Goal: Task Accomplishment & Management: Manage account settings

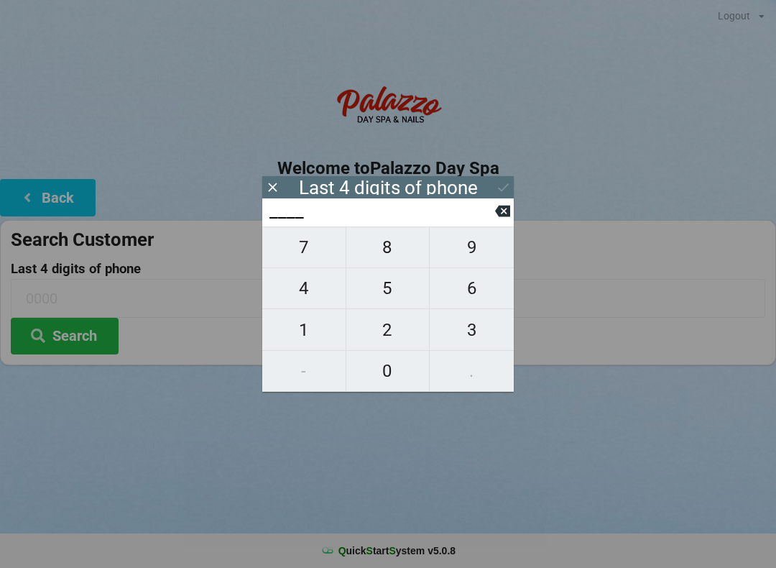
click at [298, 286] on span "4" at bounding box center [303, 288] width 83 height 30
type input "4___"
click at [457, 329] on span "3" at bounding box center [472, 330] width 84 height 30
type input "43__"
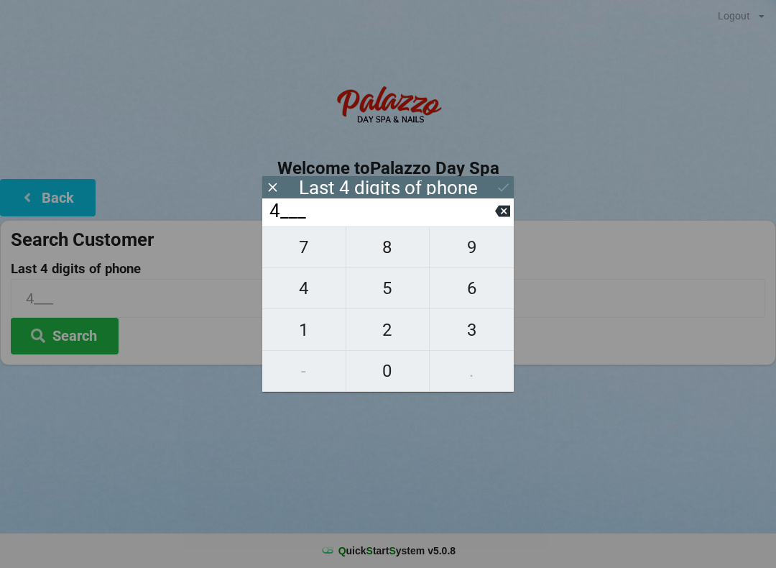
type input "43__"
click at [456, 253] on span "9" at bounding box center [472, 247] width 84 height 30
type input "439_"
click at [288, 258] on span "7" at bounding box center [303, 247] width 83 height 30
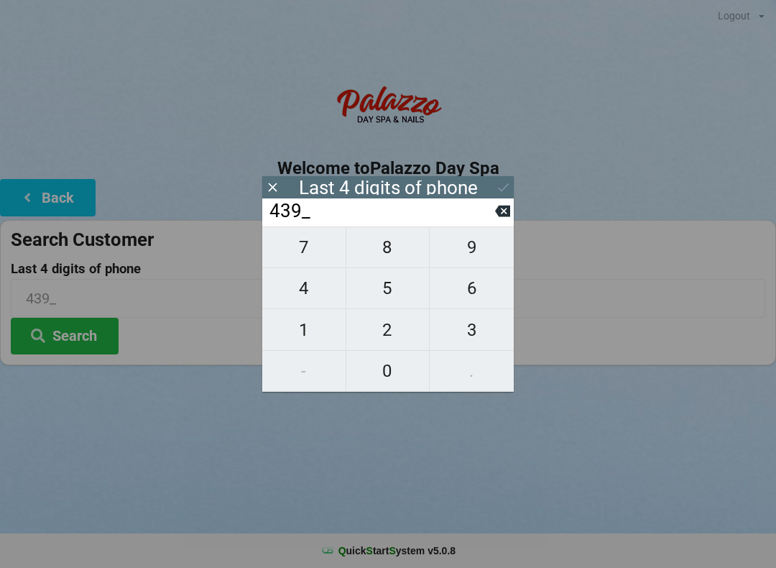
type input "4397"
click at [496, 182] on icon at bounding box center [503, 187] width 15 height 15
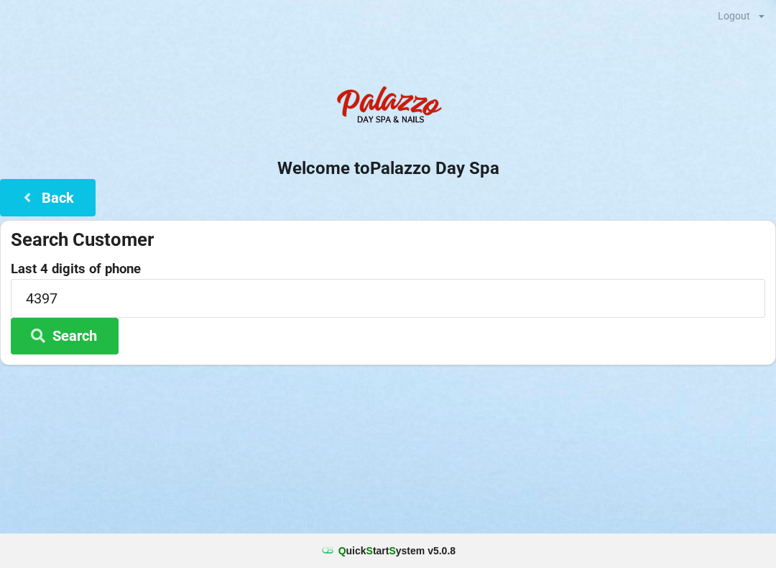
click at [41, 332] on icon at bounding box center [37, 335] width 17 height 12
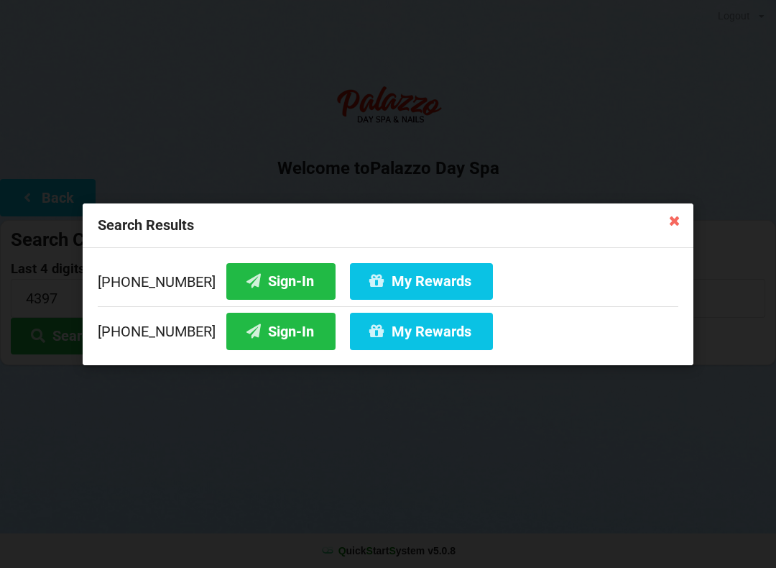
click at [98, 269] on div "[PHONE_NUMBER] Sign-In My Rewards" at bounding box center [388, 283] width 581 height 43
click at [245, 274] on icon at bounding box center [253, 280] width 17 height 12
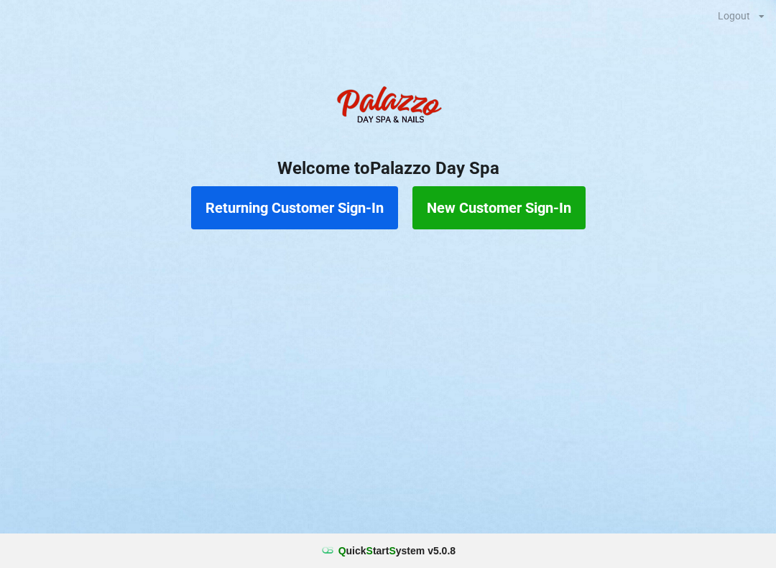
click at [308, 215] on button "Returning Customer Sign-In" at bounding box center [294, 207] width 207 height 43
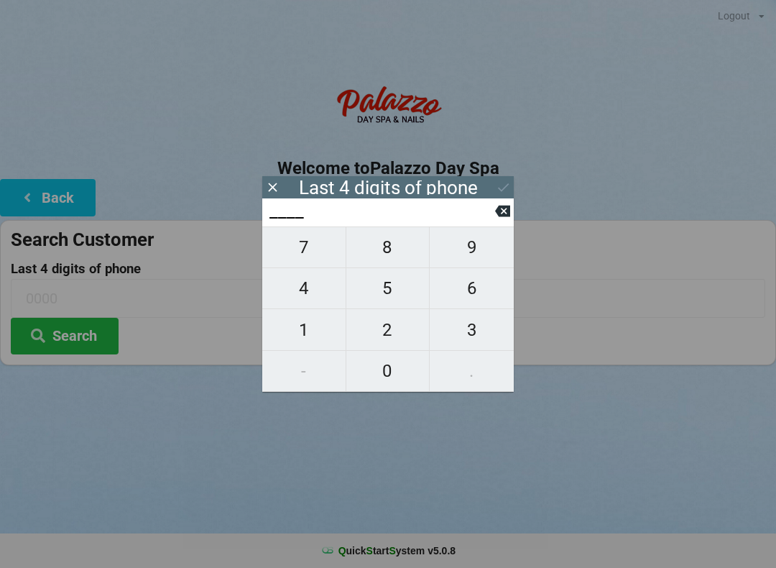
click at [459, 247] on span "9" at bounding box center [472, 247] width 84 height 30
type input "9___"
click at [476, 295] on span "6" at bounding box center [472, 288] width 84 height 30
type input "96__"
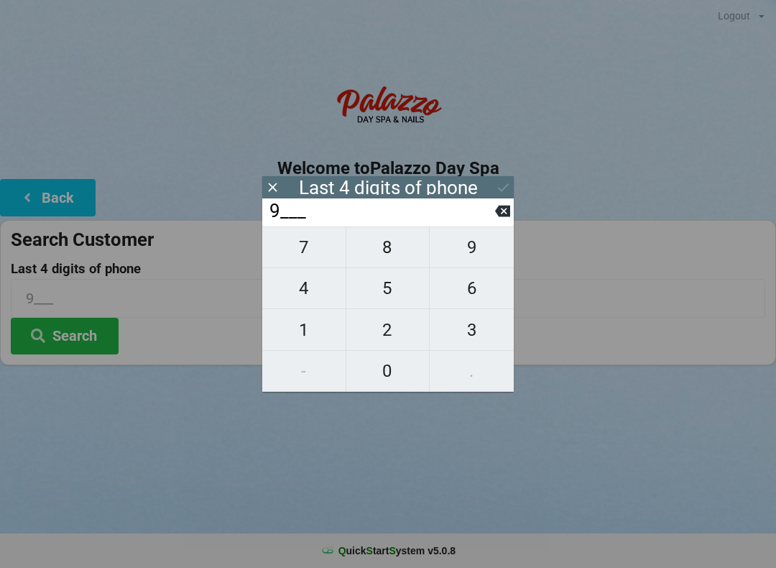
type input "96__"
click at [449, 240] on span "9" at bounding box center [472, 247] width 84 height 30
type input "969_"
click at [375, 291] on span "5" at bounding box center [388, 288] width 83 height 30
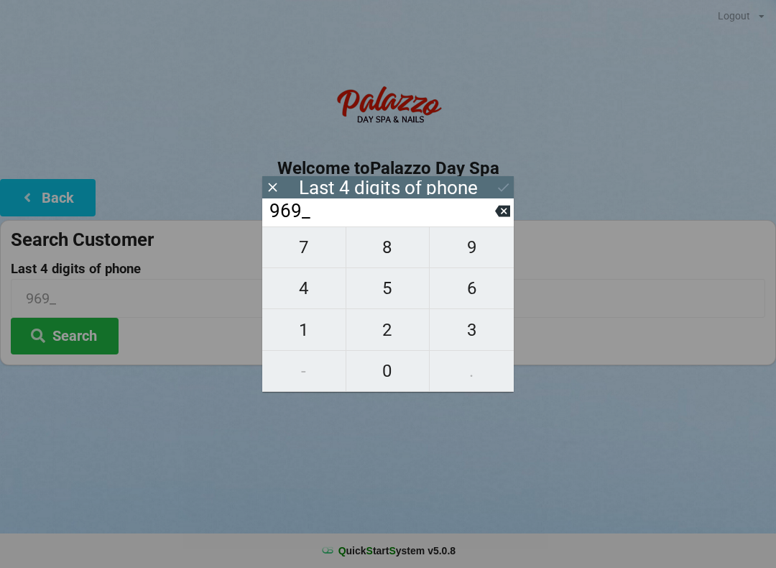
type input "9695"
click at [83, 334] on button "Search" at bounding box center [65, 336] width 108 height 37
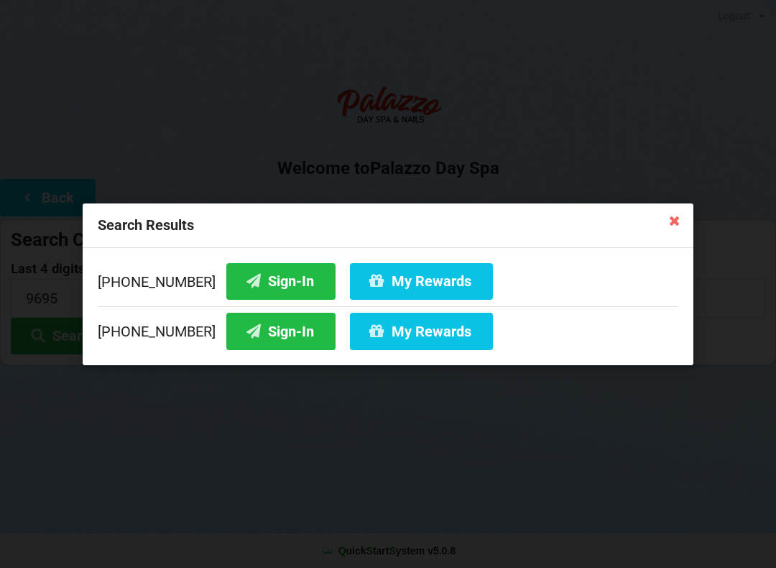
click at [267, 334] on button "Sign-In" at bounding box center [280, 331] width 109 height 37
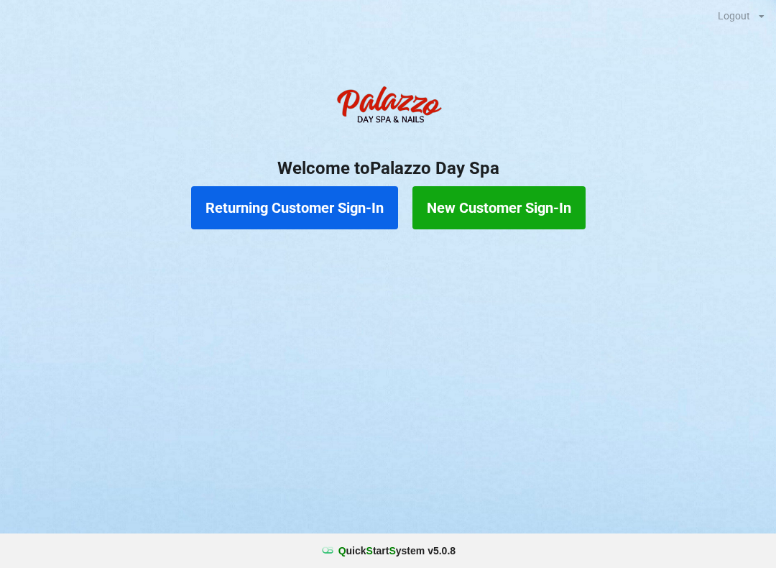
click at [336, 214] on button "Returning Customer Sign-In" at bounding box center [294, 207] width 207 height 43
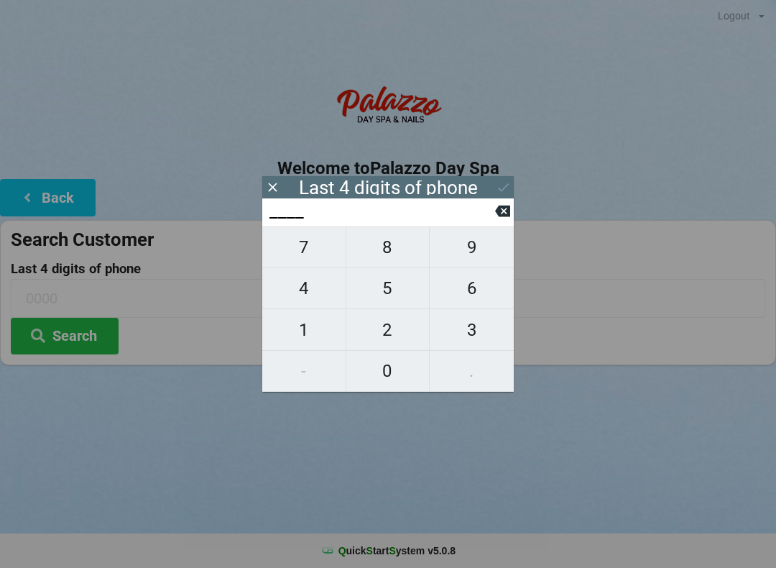
click at [379, 337] on span "2" at bounding box center [388, 330] width 83 height 30
type input "2___"
click at [304, 244] on span "7" at bounding box center [303, 247] width 83 height 30
type input "27__"
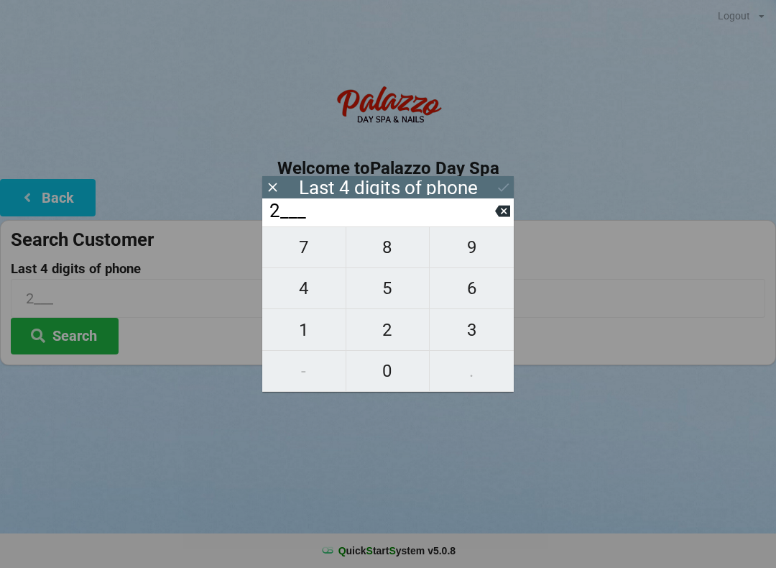
type input "27__"
click at [472, 252] on span "9" at bounding box center [472, 247] width 84 height 30
type input "279_"
click at [296, 350] on button "1" at bounding box center [304, 329] width 84 height 41
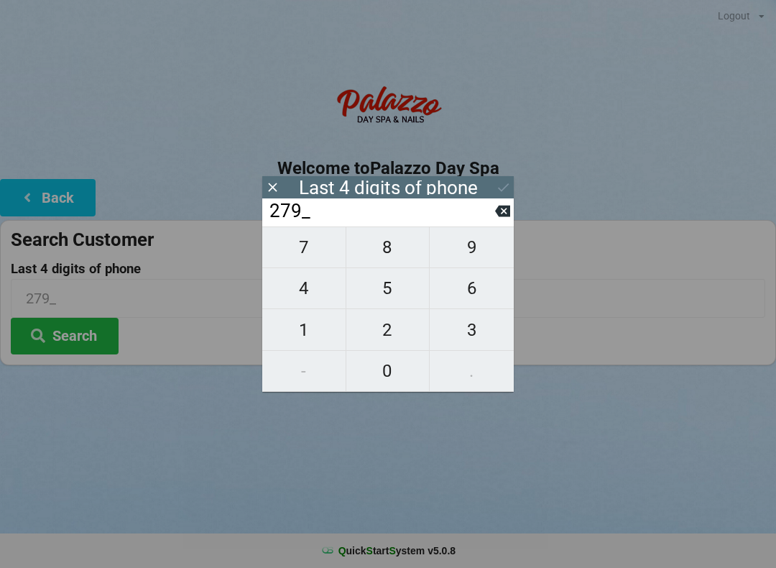
type input "2791"
click at [506, 190] on icon at bounding box center [503, 187] width 15 height 15
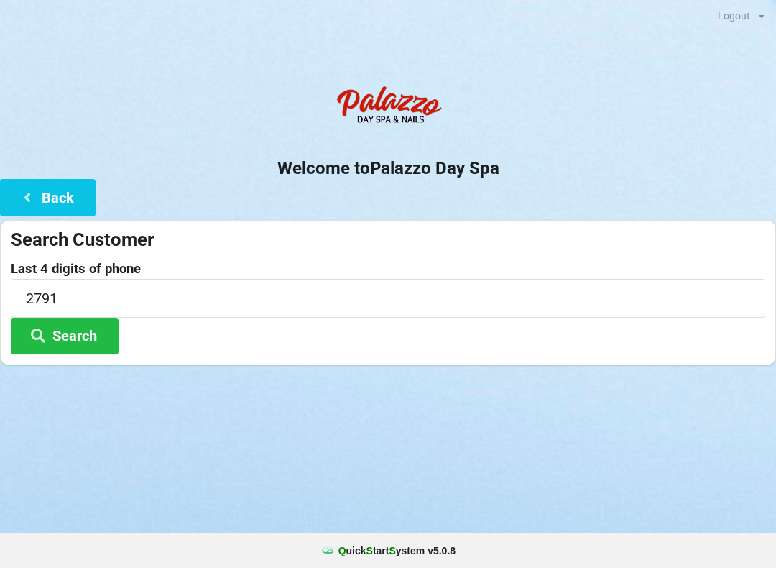
click at [96, 321] on button "Search" at bounding box center [65, 336] width 108 height 37
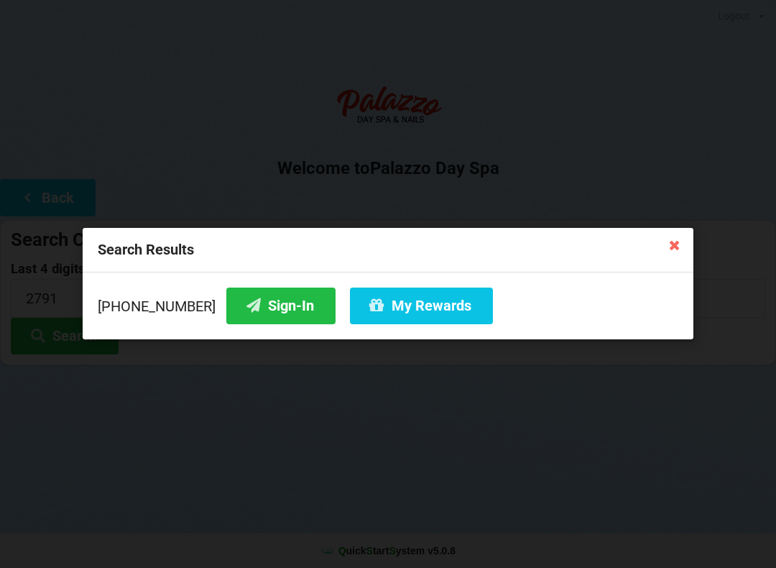
click at [260, 314] on button "Sign-In" at bounding box center [280, 306] width 109 height 37
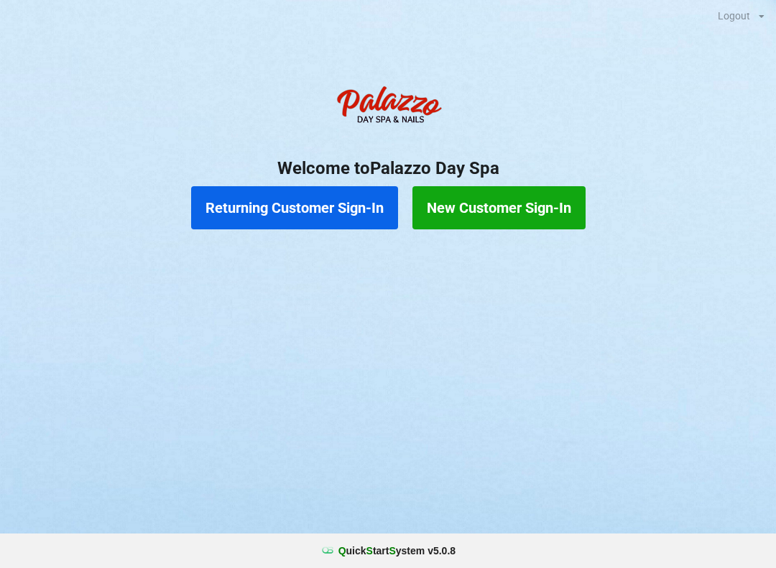
click at [308, 196] on button "Returning Customer Sign-In" at bounding box center [294, 207] width 207 height 43
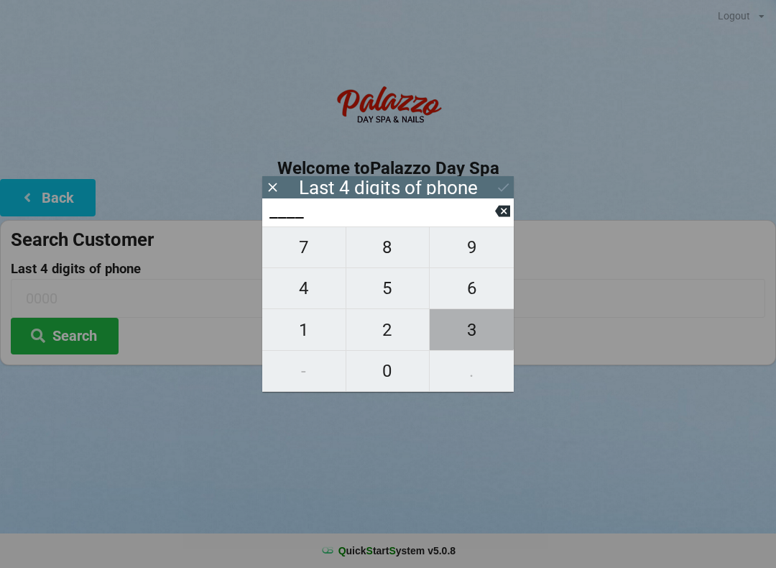
click at [472, 328] on span "3" at bounding box center [472, 330] width 84 height 30
type input "3___"
click at [298, 328] on span "1" at bounding box center [303, 330] width 83 height 30
type input "31__"
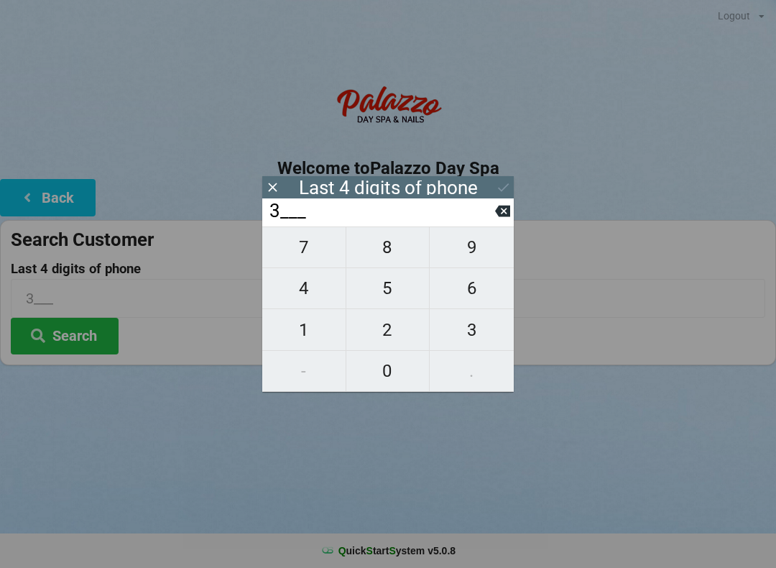
type input "31__"
click at [369, 372] on span "0" at bounding box center [388, 371] width 83 height 30
type input "310_"
click at [469, 283] on span "6" at bounding box center [472, 288] width 84 height 30
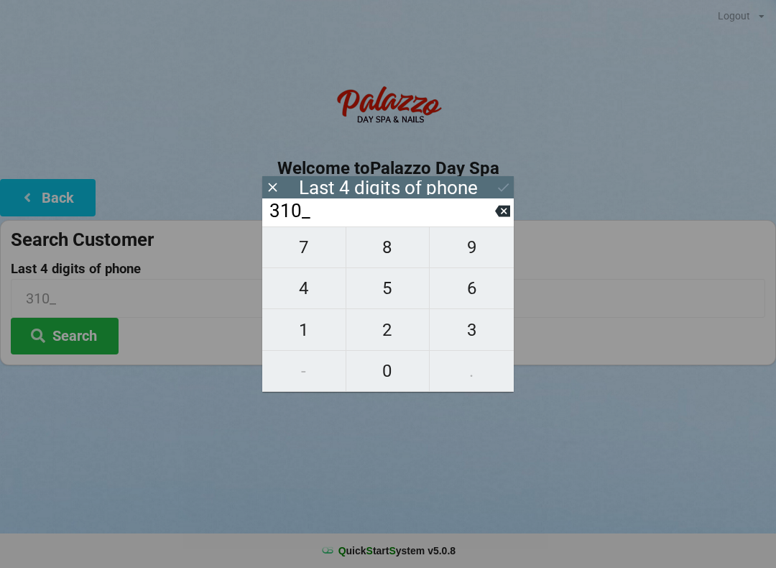
type input "3106"
click at [79, 324] on button "Search" at bounding box center [65, 336] width 108 height 37
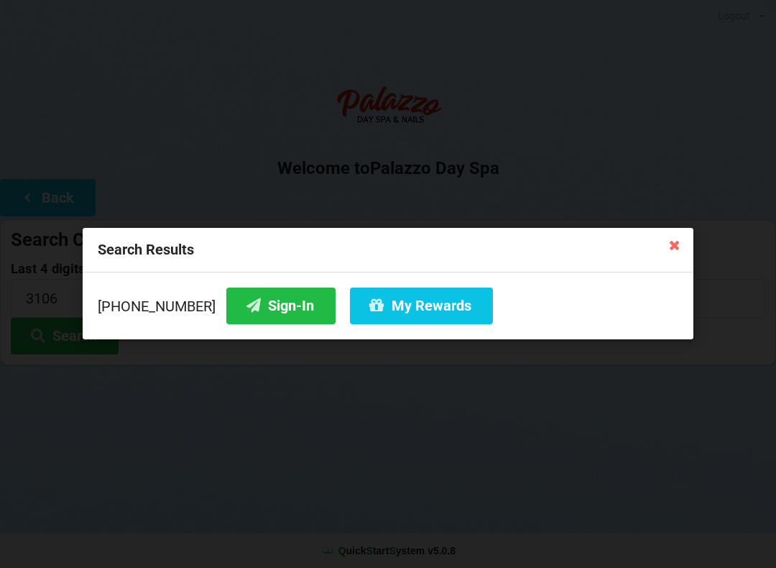
click at [396, 298] on button "My Rewards" at bounding box center [421, 306] width 143 height 37
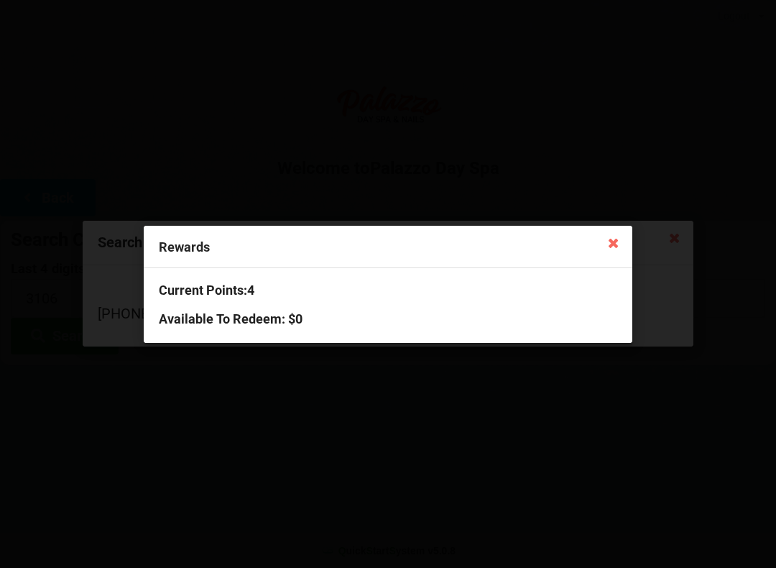
click at [266, 294] on h3 "Current Points: 4" at bounding box center [388, 290] width 459 height 17
click at [365, 270] on div "Current Points: 4 Available To Redeem : $0" at bounding box center [388, 305] width 489 height 74
click at [247, 284] on h3 "Current Points: 4" at bounding box center [388, 290] width 459 height 17
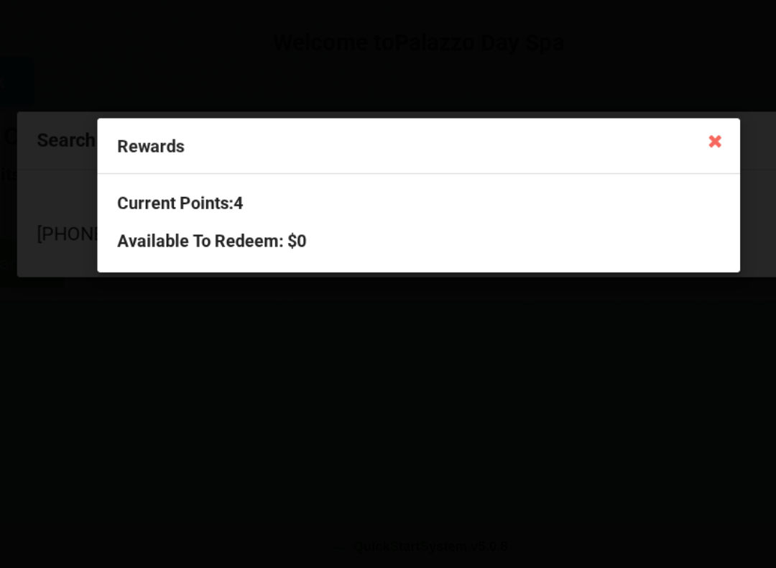
click at [602, 231] on icon at bounding box center [613, 242] width 23 height 23
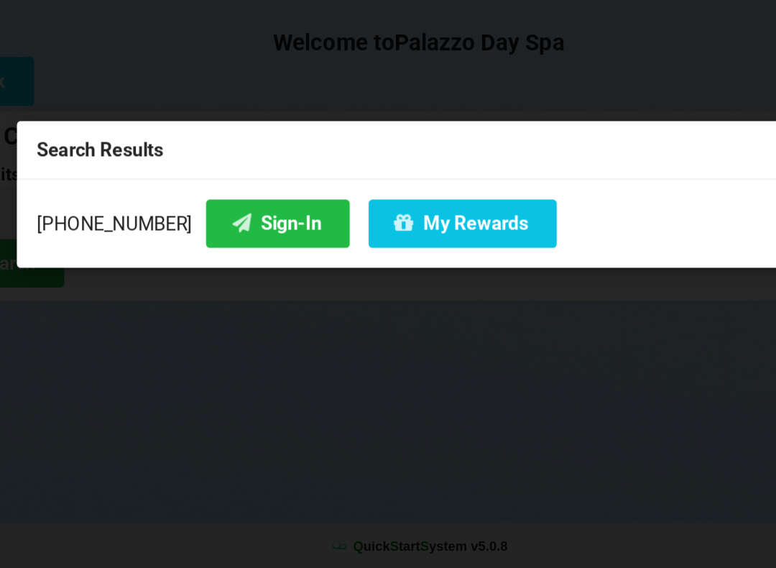
click at [191, 228] on div "Search Results" at bounding box center [388, 250] width 611 height 45
click at [226, 288] on button "Sign-In" at bounding box center [280, 306] width 109 height 37
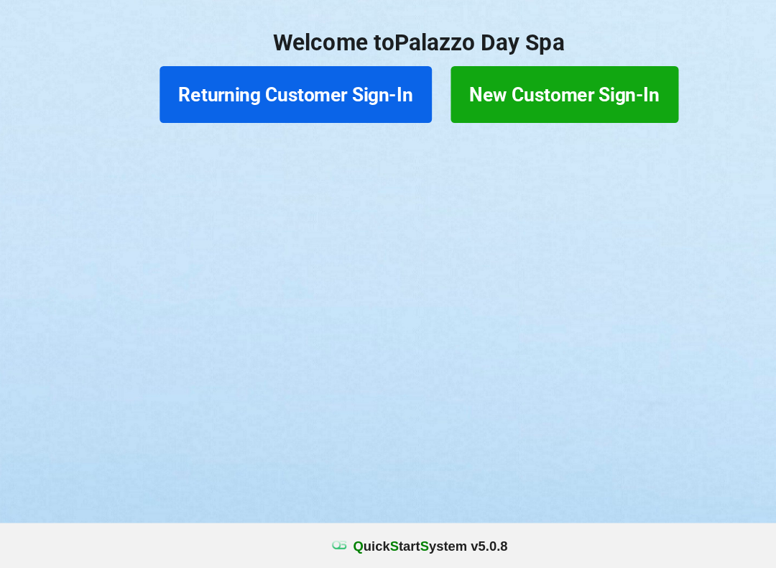
click at [227, 186] on button "Returning Customer Sign-In" at bounding box center [294, 207] width 207 height 43
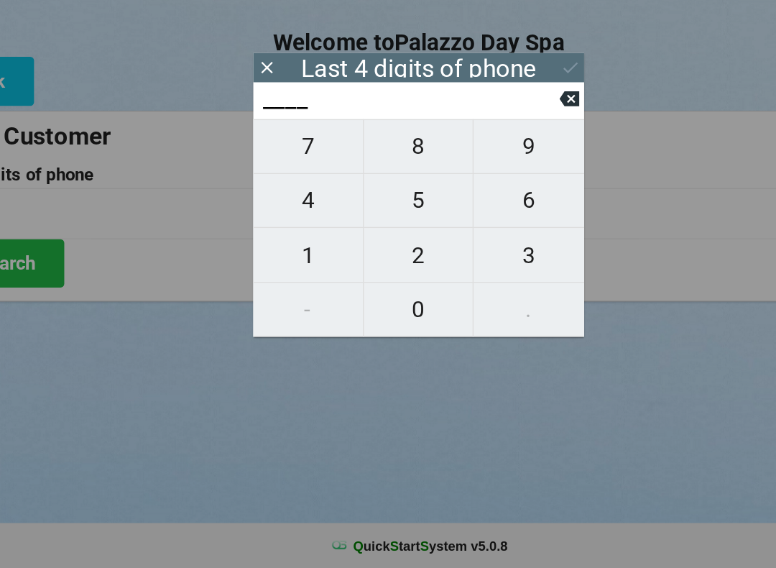
click at [262, 273] on span "4" at bounding box center [303, 288] width 83 height 30
type input "4___"
click at [347, 356] on span "0" at bounding box center [388, 371] width 83 height 30
type input "40__"
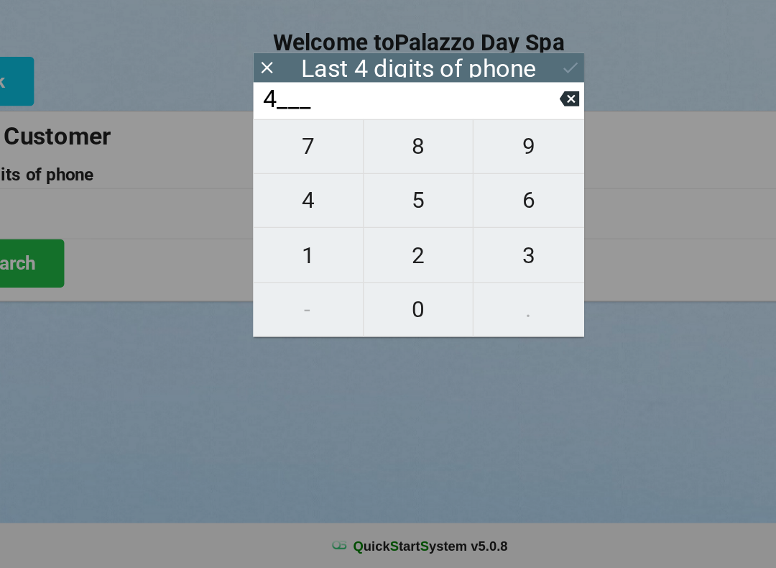
type input "40__"
click at [262, 315] on span "1" at bounding box center [303, 330] width 83 height 30
type input "401_"
click at [495, 206] on icon at bounding box center [502, 212] width 15 height 12
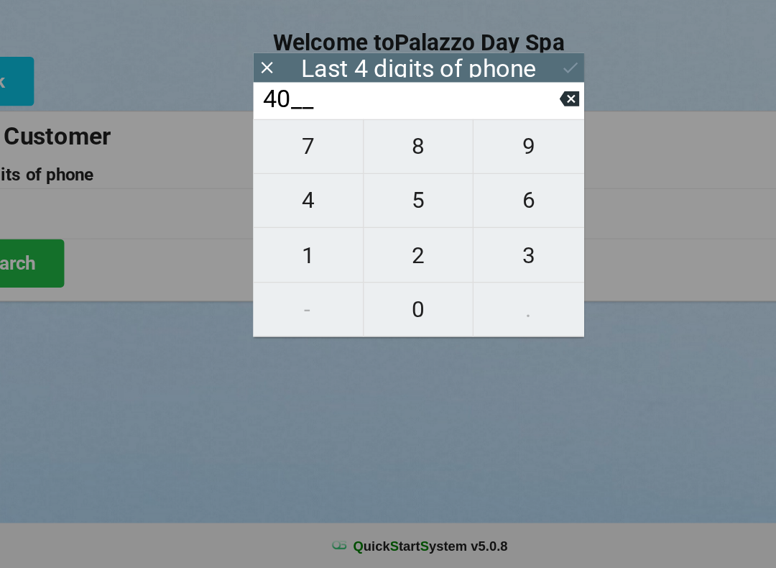
click at [262, 232] on span "7" at bounding box center [303, 247] width 83 height 30
type input "407_"
click at [430, 315] on span "3" at bounding box center [472, 330] width 84 height 30
type input "4073"
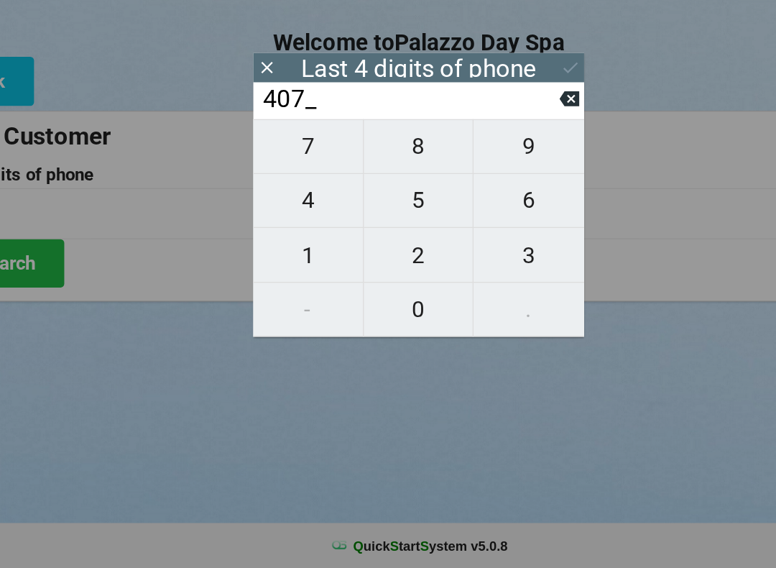
type input "4073"
click at [262, 226] on div "7 8 9 4 5 6 1 2 3 - 0 ." at bounding box center [388, 308] width 252 height 165
click at [332, 226] on div "7 8 9 4 5 6 1 2 3 - 0 ." at bounding box center [388, 308] width 252 height 165
click at [495, 203] on icon at bounding box center [502, 210] width 15 height 15
click at [430, 315] on span "3" at bounding box center [472, 330] width 84 height 30
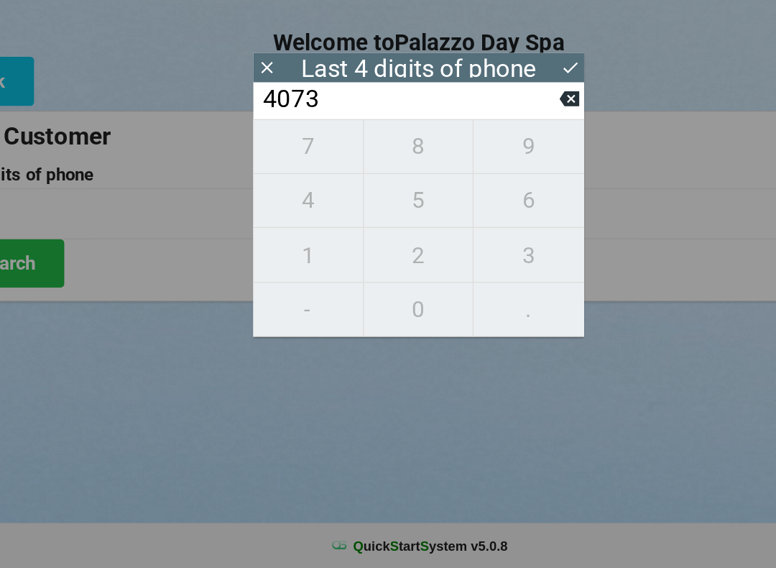
click at [262, 226] on div "7 8 9 4 5 6 1 2 3 - 0 ." at bounding box center [388, 308] width 252 height 165
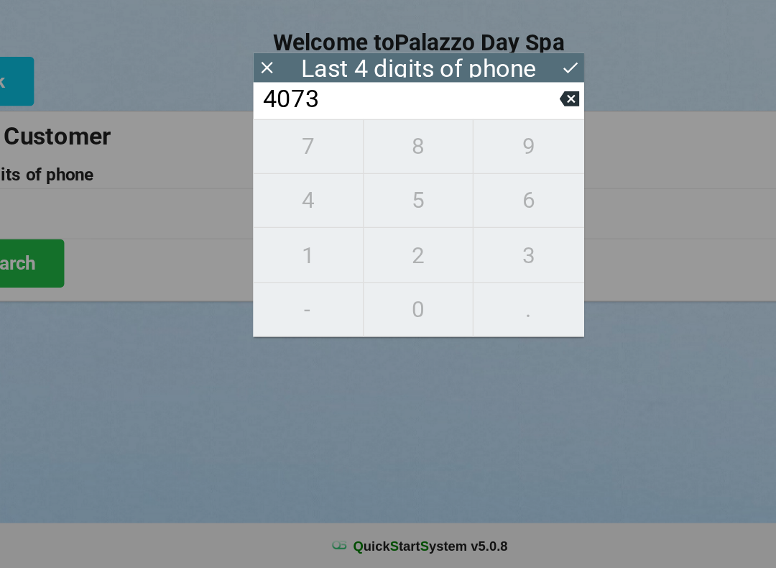
click at [495, 203] on icon at bounding box center [502, 210] width 15 height 15
click at [495, 206] on icon at bounding box center [502, 212] width 15 height 12
click at [347, 315] on span "2" at bounding box center [388, 330] width 83 height 30
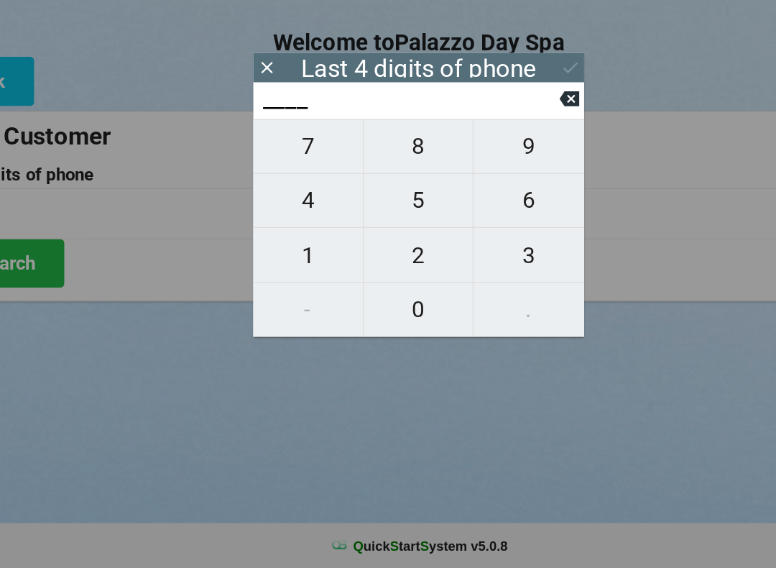
type input "2___"
click at [430, 315] on span "3" at bounding box center [472, 330] width 84 height 30
type input "23__"
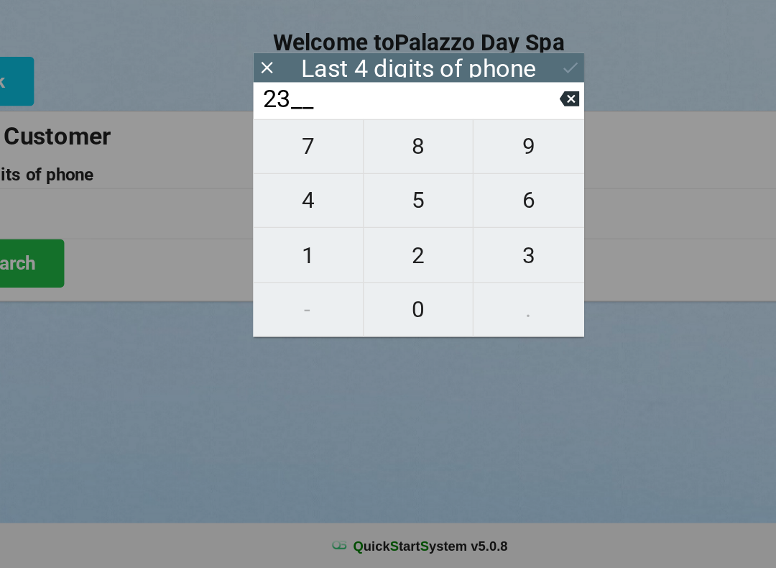
click at [430, 273] on span "6" at bounding box center [472, 288] width 84 height 30
type input "236_"
click at [347, 356] on span "0" at bounding box center [388, 371] width 83 height 30
type input "2360"
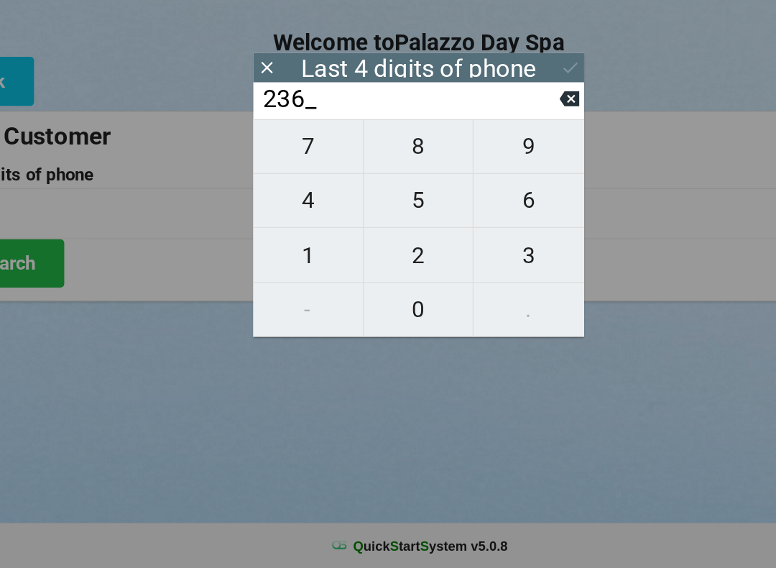
type input "2360"
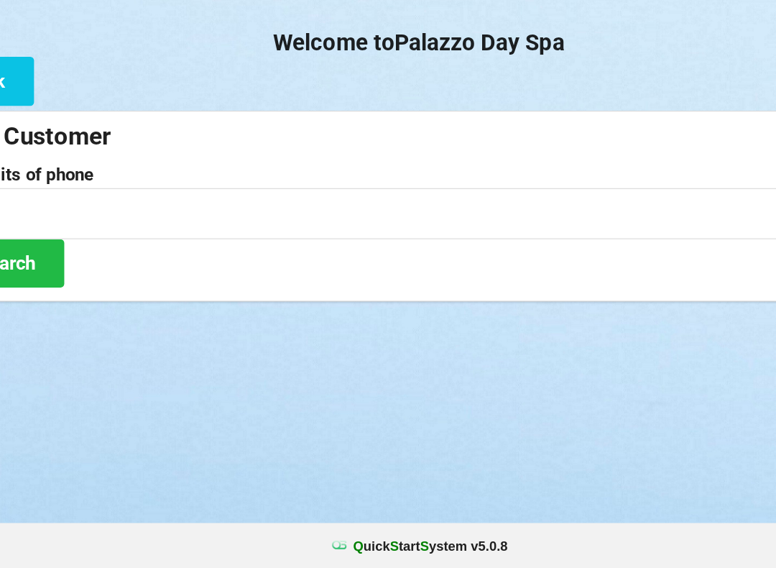
click at [203, 334] on div "Logout Logout Sign-In Welcome to Palazzo Day Spa Back Search Customer Last 4 di…" at bounding box center [388, 284] width 776 height 568
click at [187, 279] on input "2360" at bounding box center [388, 298] width 755 height 38
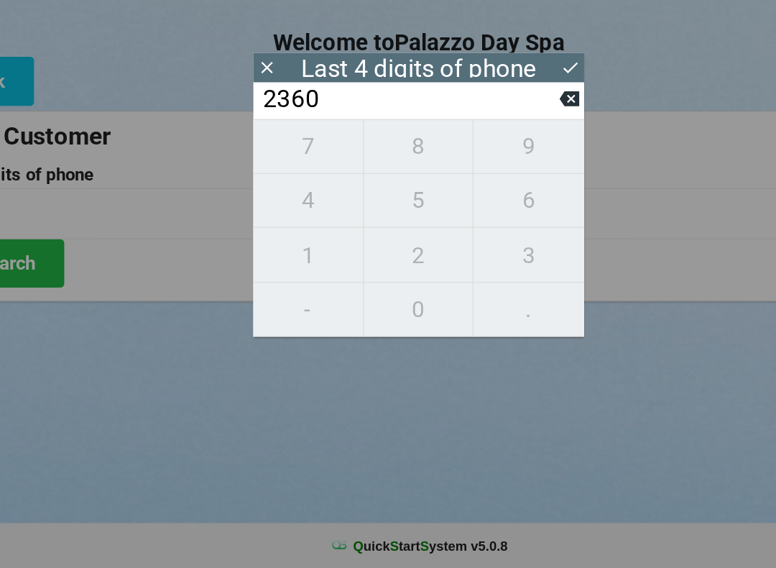
click at [495, 206] on icon at bounding box center [502, 212] width 15 height 12
type input "____"
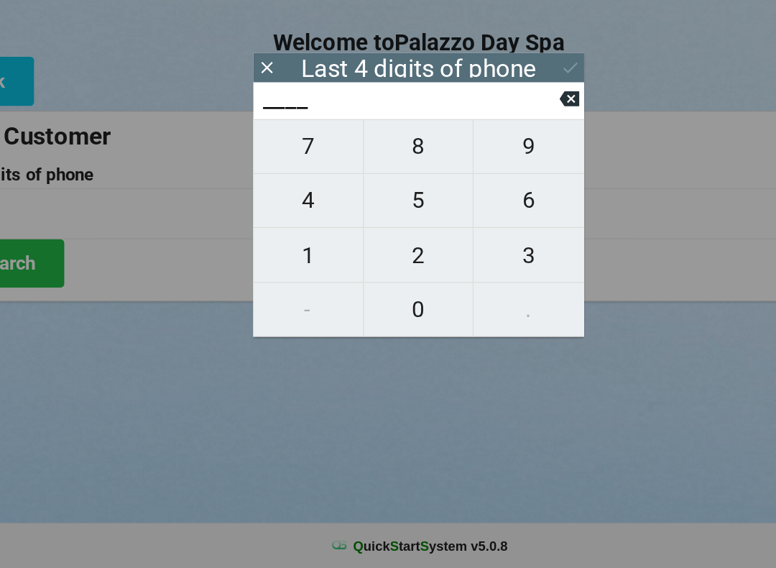
click at [495, 206] on icon at bounding box center [502, 212] width 15 height 12
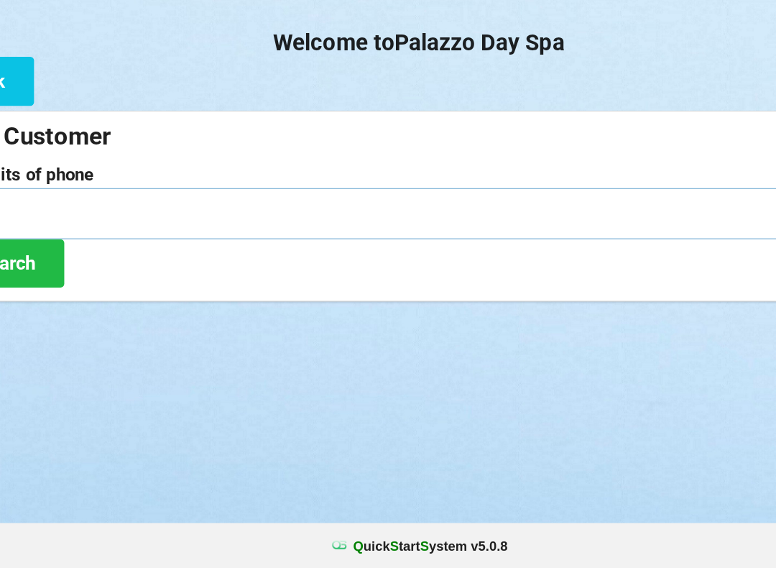
click at [232, 279] on input "2360" at bounding box center [388, 298] width 755 height 38
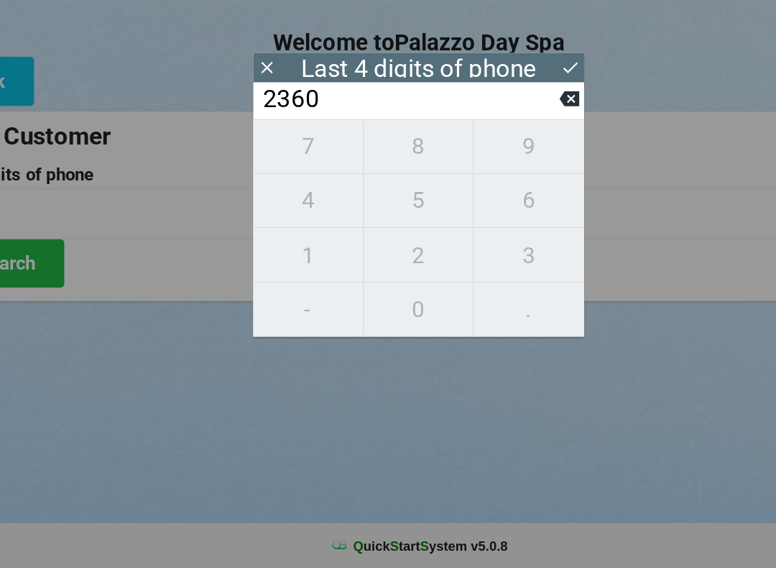
click at [265, 180] on icon at bounding box center [272, 187] width 15 height 15
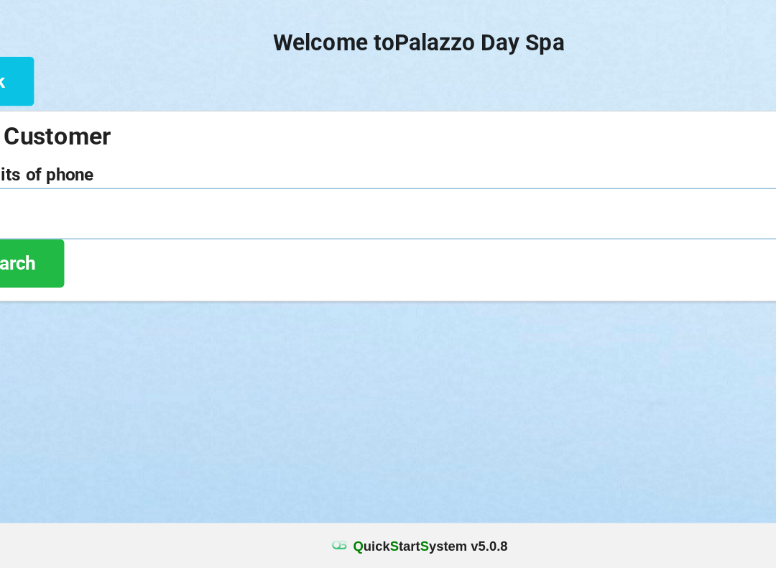
click at [273, 279] on input "2360" at bounding box center [388, 298] width 755 height 38
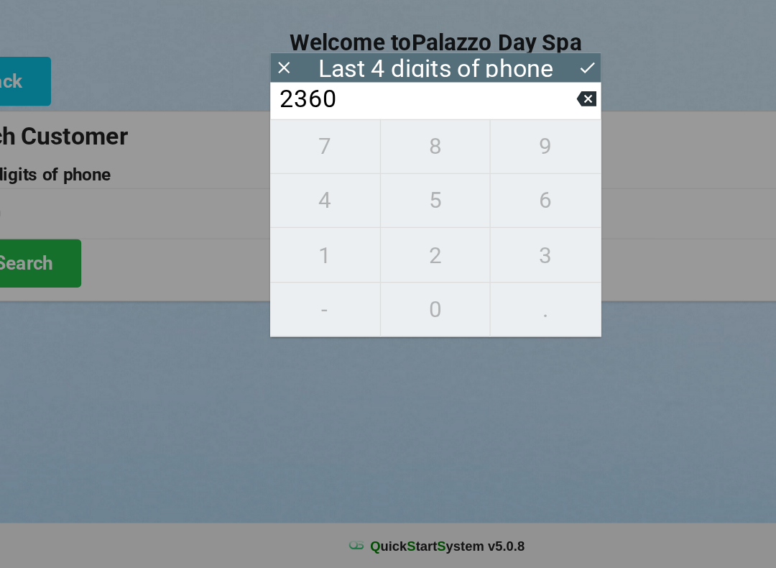
click at [495, 206] on icon at bounding box center [502, 212] width 15 height 12
type input "____"
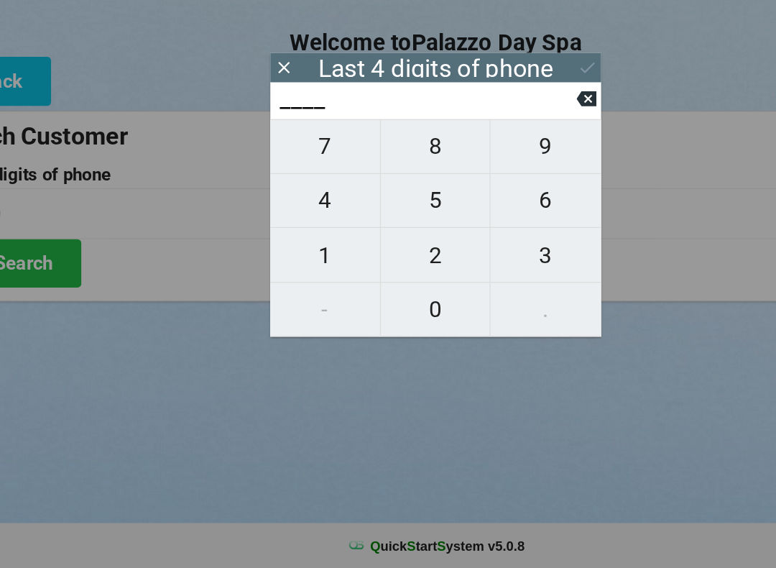
click at [495, 203] on icon at bounding box center [502, 210] width 15 height 15
click at [495, 206] on icon at bounding box center [502, 212] width 15 height 12
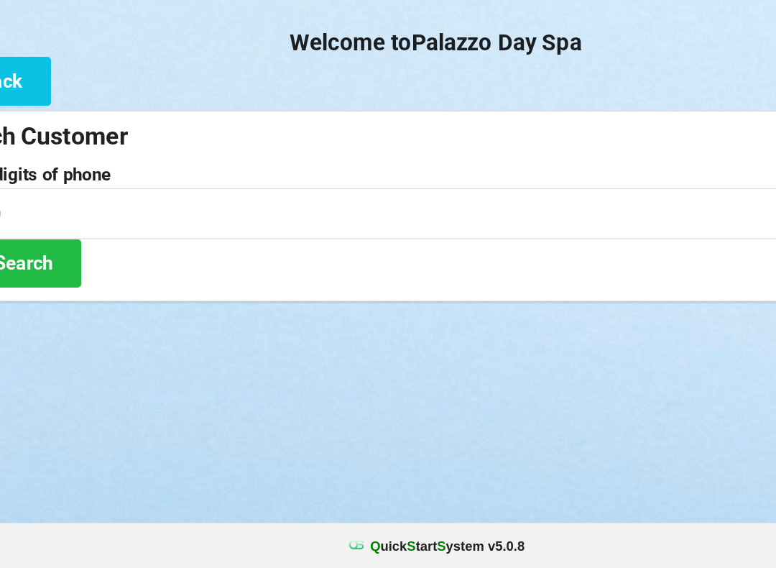
click at [319, 365] on div at bounding box center [388, 383] width 776 height 36
click at [319, 278] on span "2360" at bounding box center [388, 286] width 755 height 17
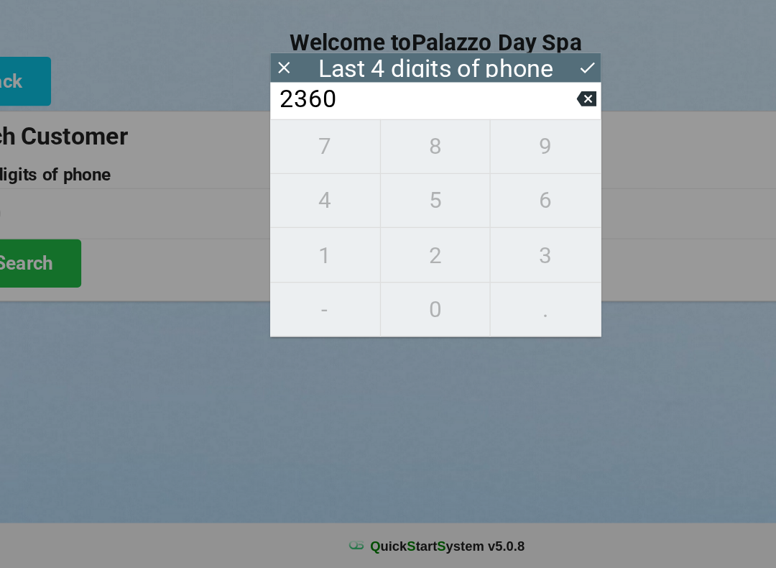
click at [437, 200] on input "2360" at bounding box center [381, 211] width 227 height 23
click at [495, 203] on icon at bounding box center [502, 210] width 15 height 15
click at [495, 206] on icon at bounding box center [502, 212] width 15 height 12
click at [430, 200] on input "23__" at bounding box center [381, 211] width 227 height 23
click at [495, 203] on icon at bounding box center [502, 210] width 15 height 15
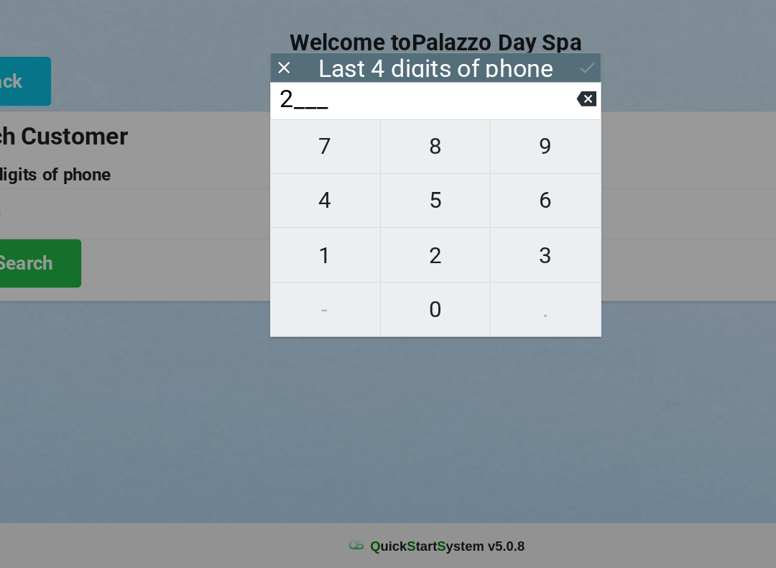
click at [438, 200] on input "2___" at bounding box center [381, 211] width 227 height 23
click at [495, 206] on icon at bounding box center [502, 212] width 15 height 12
type input "____"
click at [347, 356] on span "0" at bounding box center [388, 371] width 83 height 30
type input "0___"
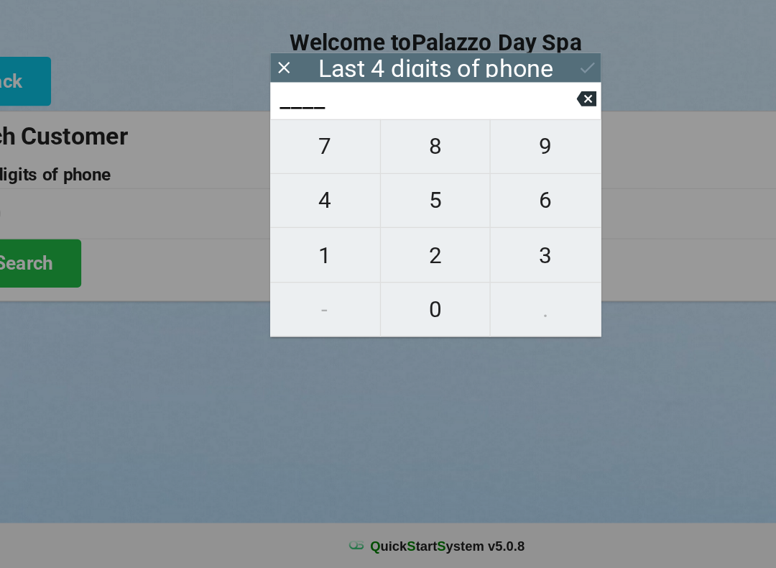
type input "0___"
click at [430, 315] on span "3" at bounding box center [472, 330] width 84 height 30
type input "03__"
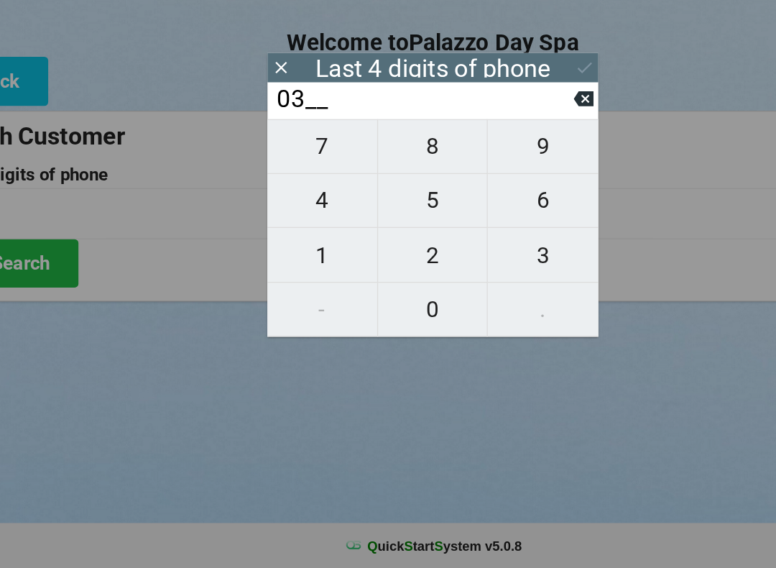
click at [262, 315] on span "1" at bounding box center [303, 330] width 83 height 30
type input "031_"
click at [262, 232] on span "7" at bounding box center [303, 247] width 83 height 30
type input "0317"
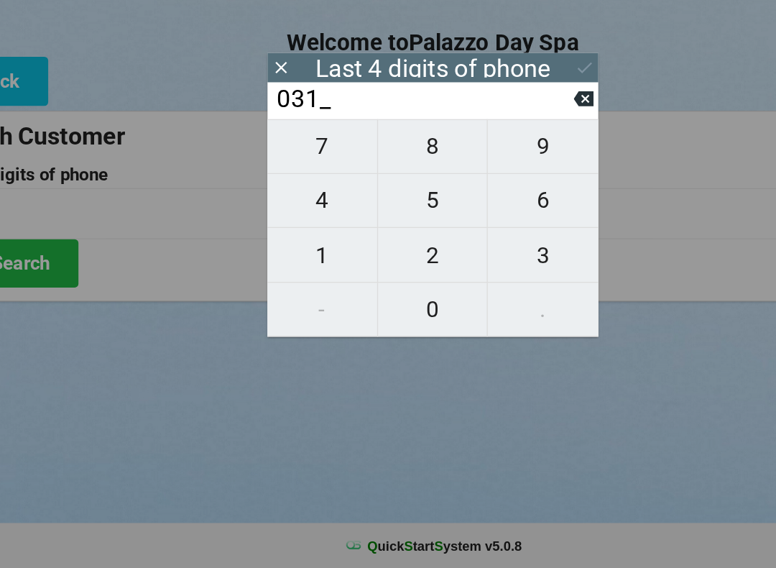
type input "0317"
click at [496, 180] on icon at bounding box center [503, 187] width 15 height 15
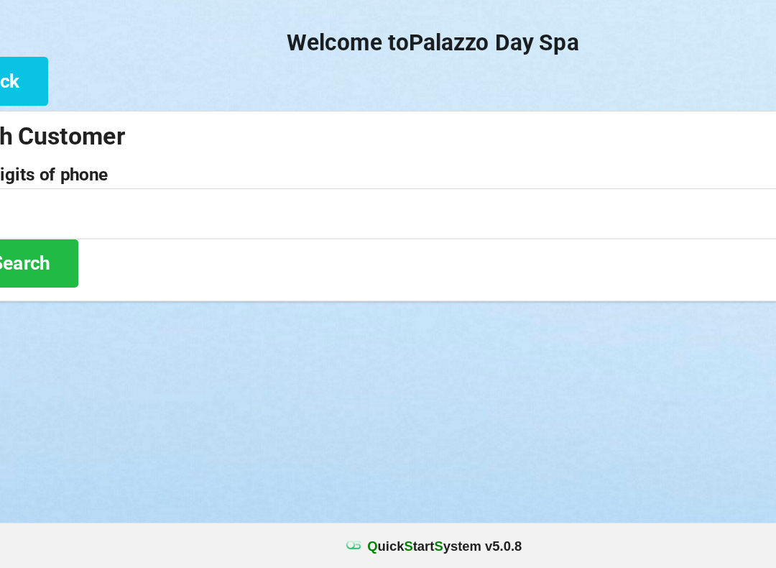
click at [42, 318] on button "Search" at bounding box center [65, 336] width 108 height 37
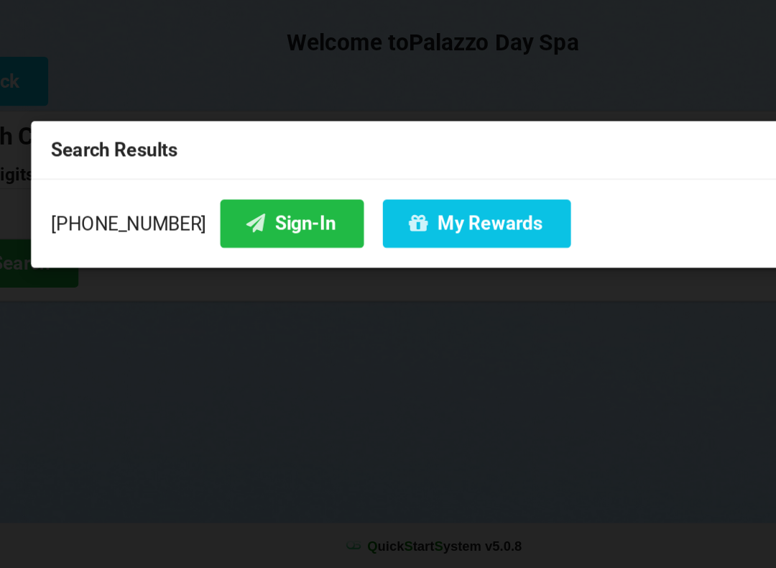
click at [226, 288] on button "Sign-In" at bounding box center [280, 306] width 109 height 37
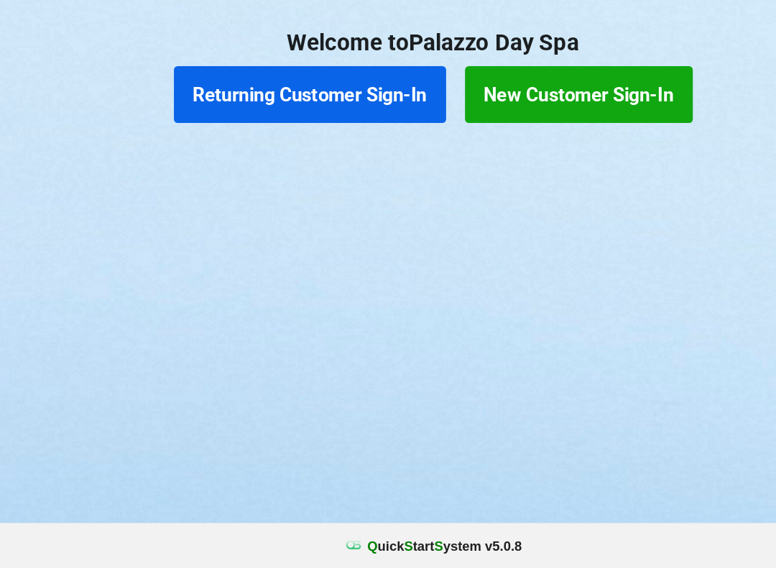
click at [286, 186] on button "Returning Customer Sign-In" at bounding box center [294, 207] width 207 height 43
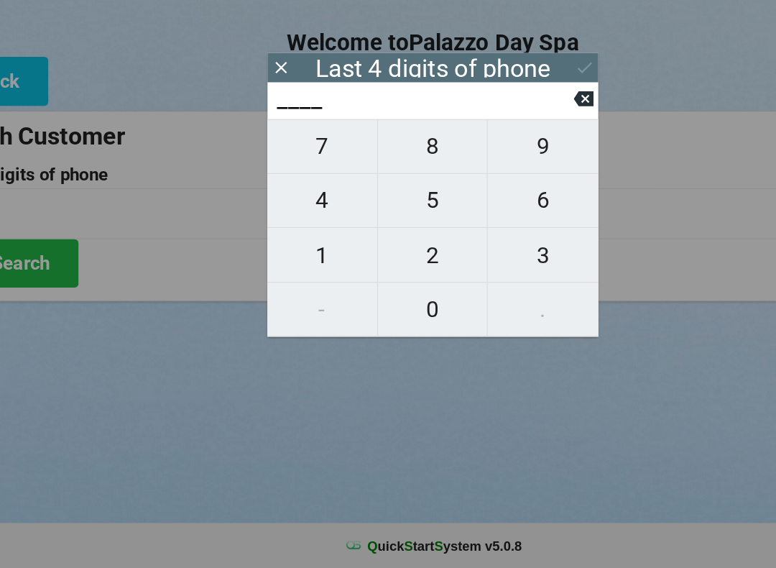
click at [262, 315] on span "1" at bounding box center [303, 330] width 83 height 30
type input "1___"
click at [347, 232] on span "8" at bounding box center [388, 247] width 83 height 30
type input "18__"
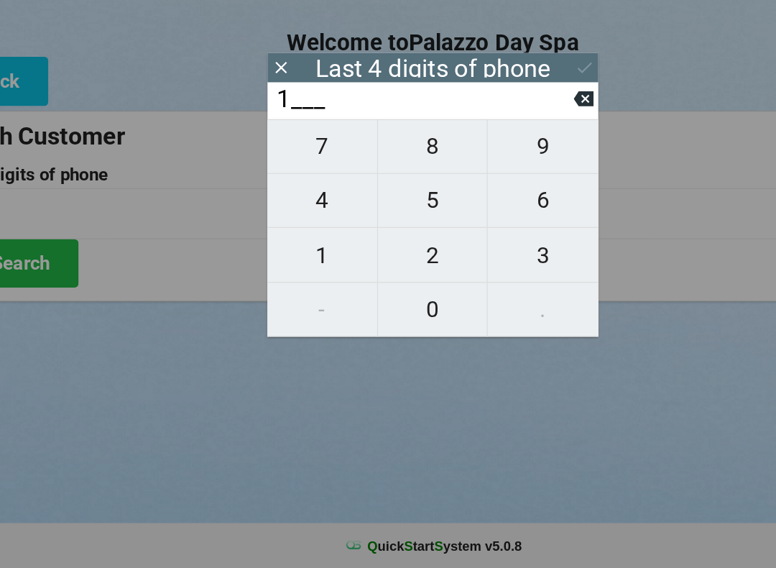
type input "18__"
click at [262, 232] on span "7" at bounding box center [303, 247] width 83 height 30
type input "187_"
click at [347, 356] on span "0" at bounding box center [388, 371] width 83 height 30
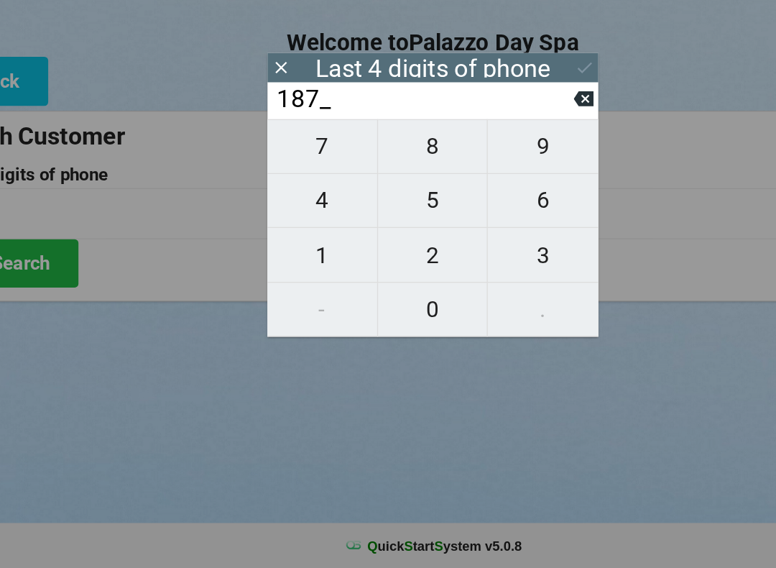
type input "1870"
click at [496, 180] on icon at bounding box center [503, 187] width 15 height 15
